Goal: Information Seeking & Learning: Learn about a topic

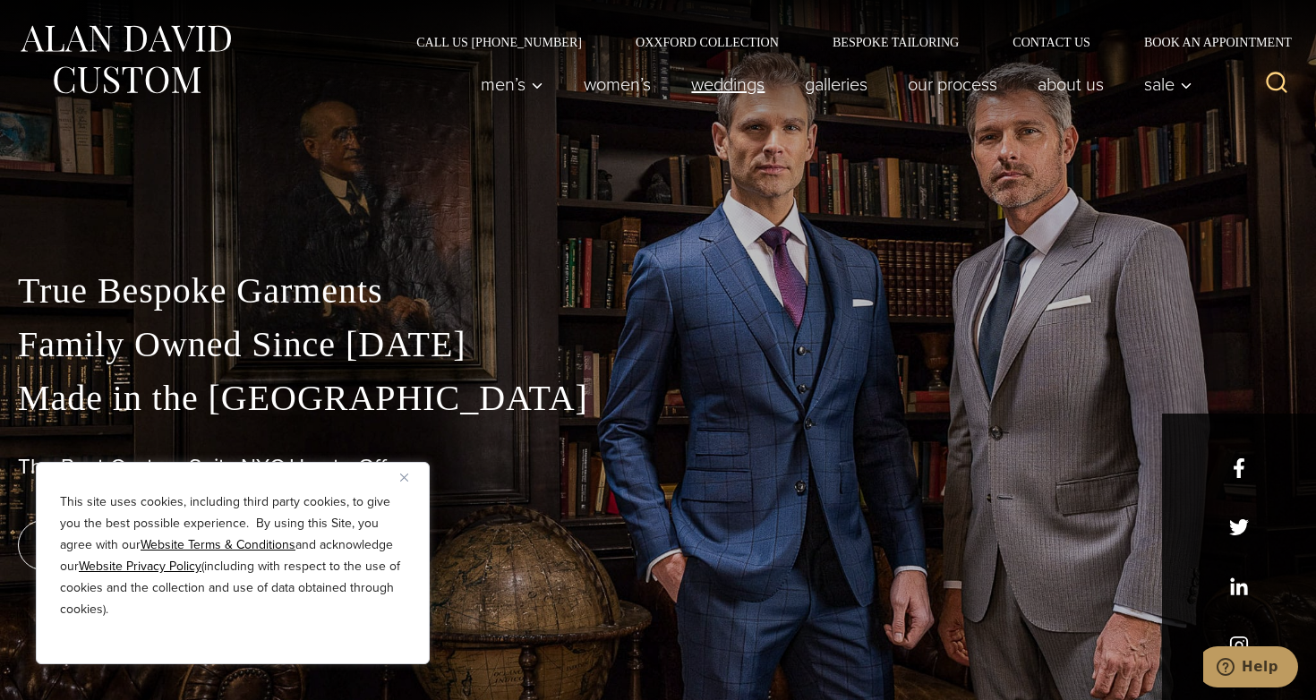
click at [698, 81] on link "weddings" at bounding box center [728, 84] width 114 height 36
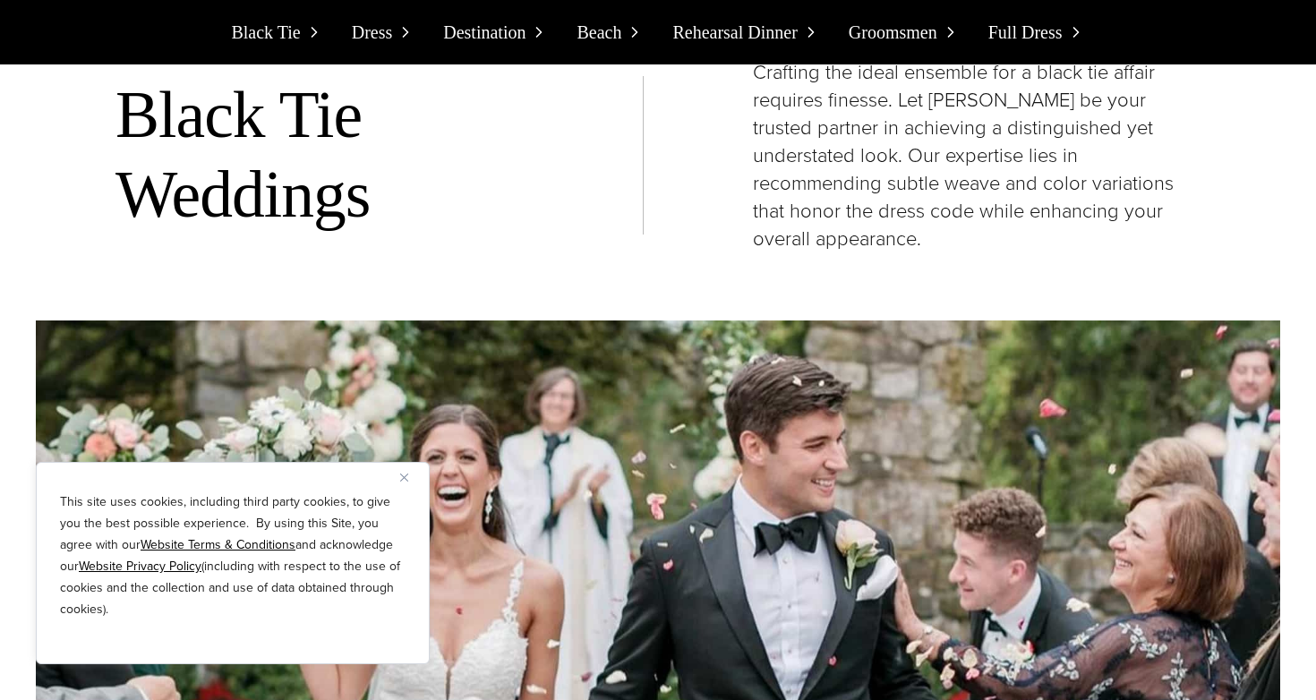
scroll to position [4620, 0]
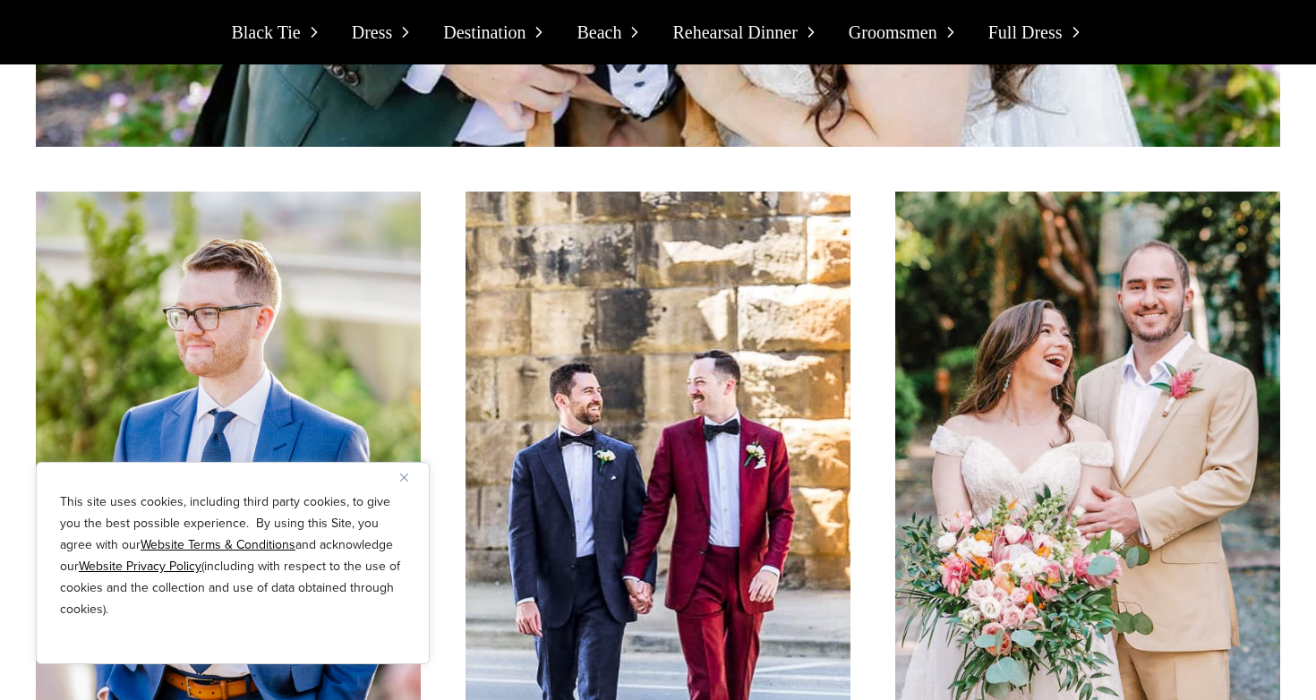
click at [402, 474] on img "Close" at bounding box center [404, 478] width 8 height 8
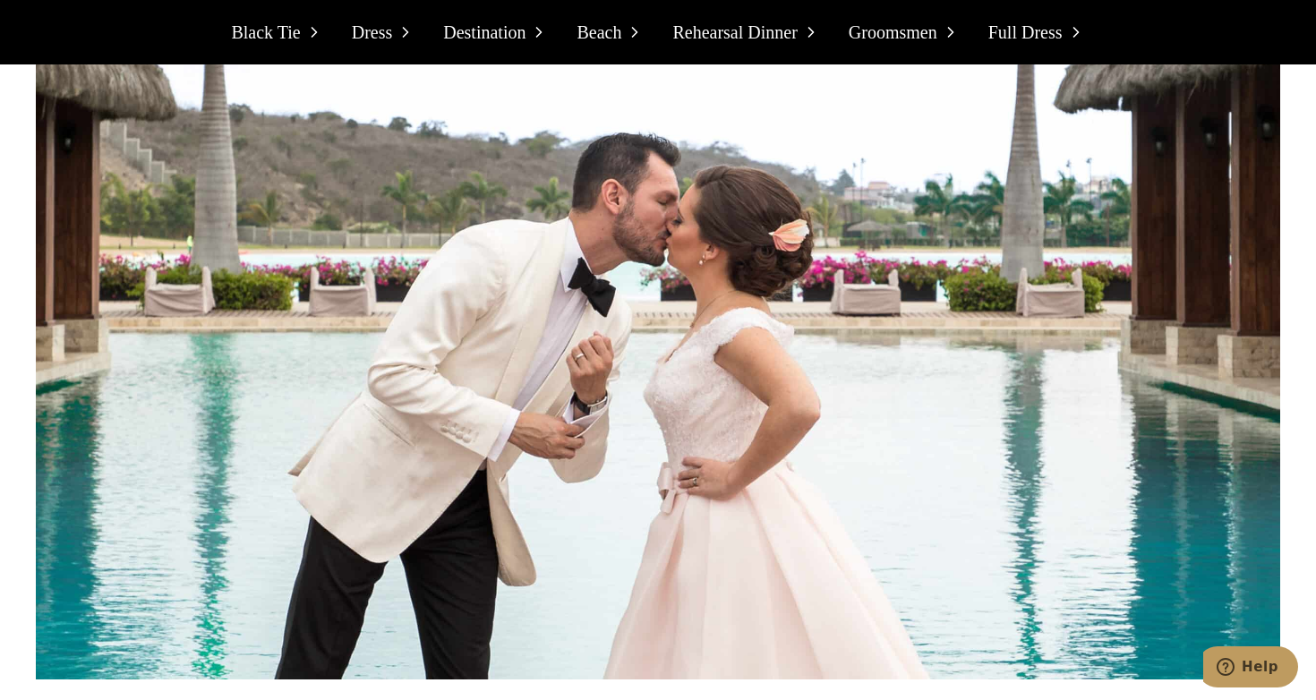
scroll to position [9713, 0]
click at [295, 32] on span "Black Tie" at bounding box center [265, 32] width 69 height 29
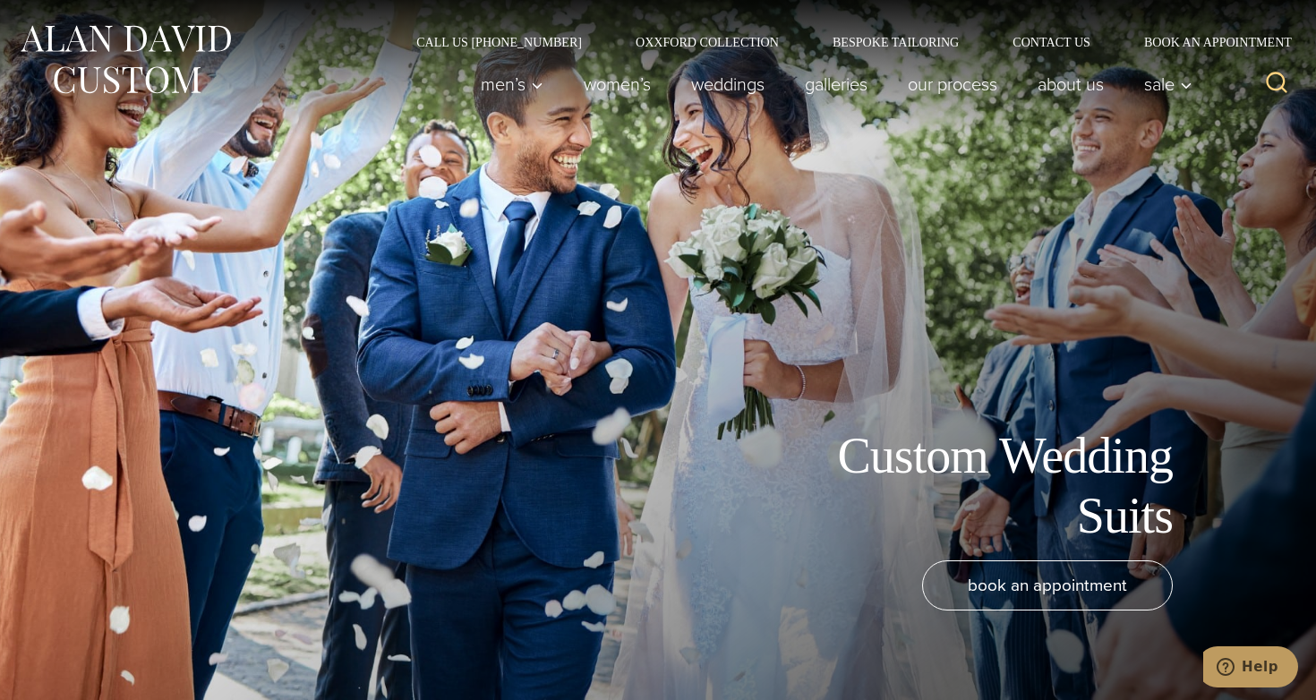
scroll to position [2, 0]
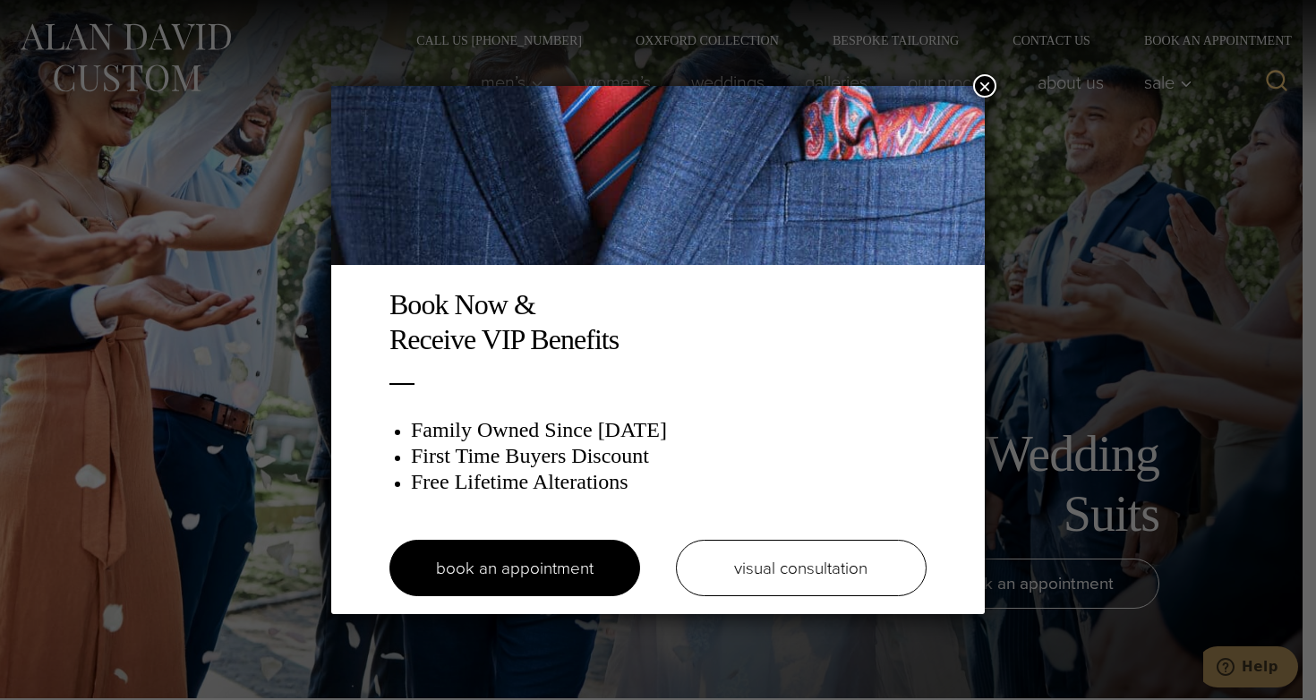
click at [989, 85] on button "×" at bounding box center [984, 85] width 23 height 23
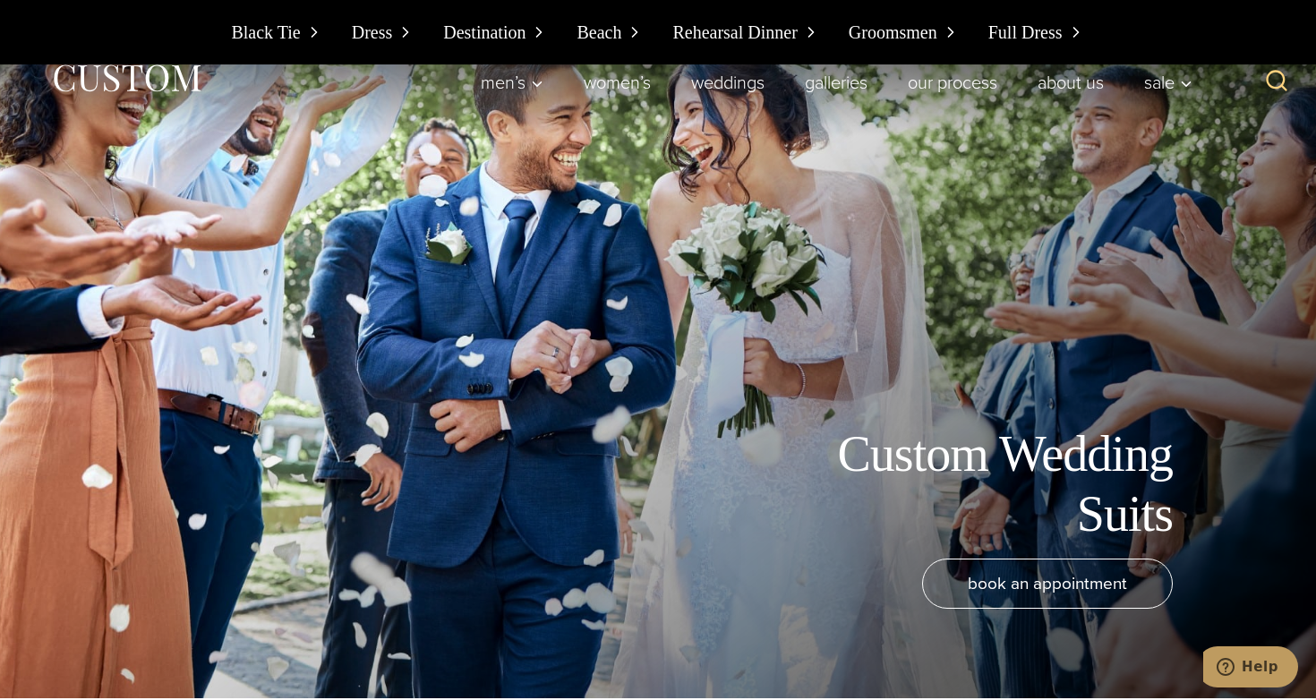
scroll to position [2618, 0]
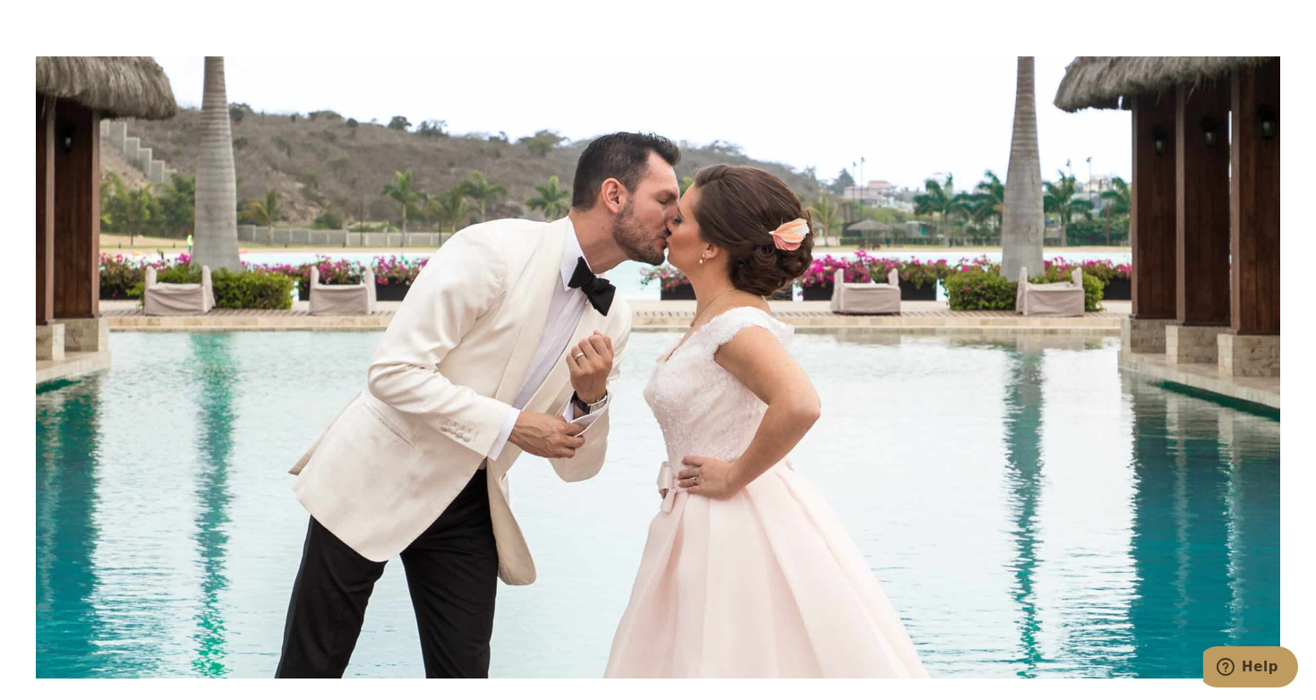
scroll to position [580, 0]
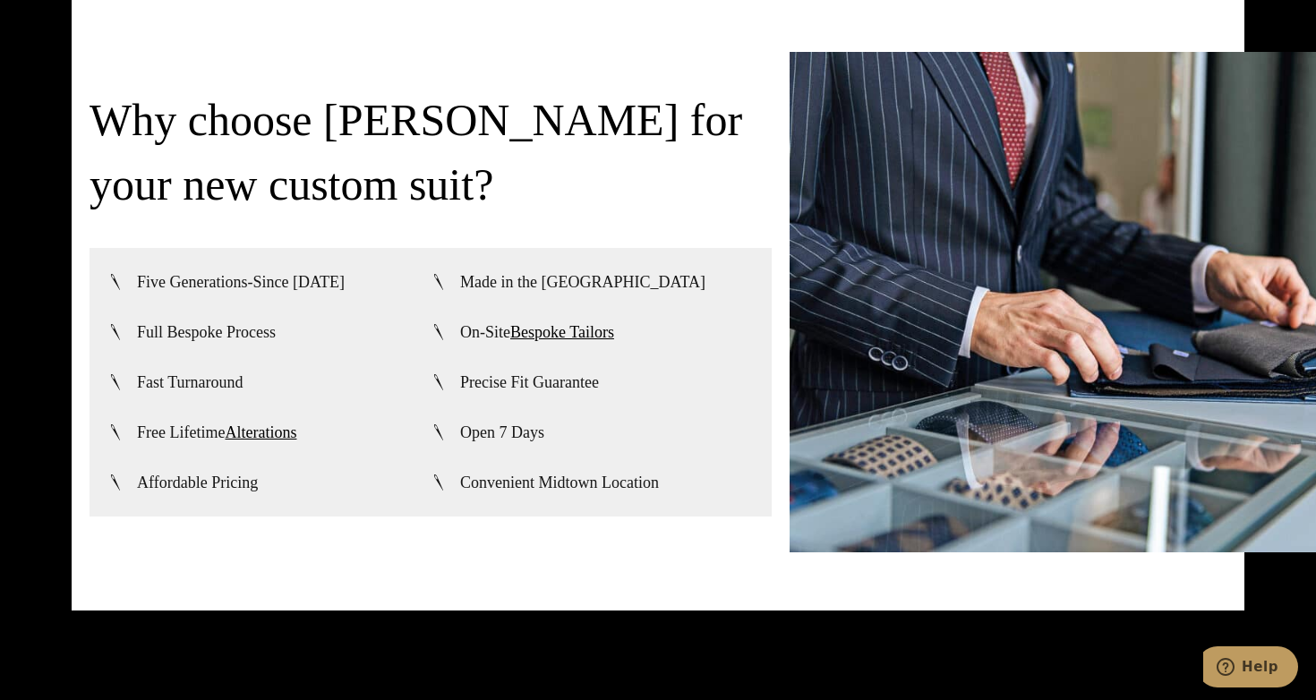
scroll to position [4184, 0]
